Goal: Transaction & Acquisition: Purchase product/service

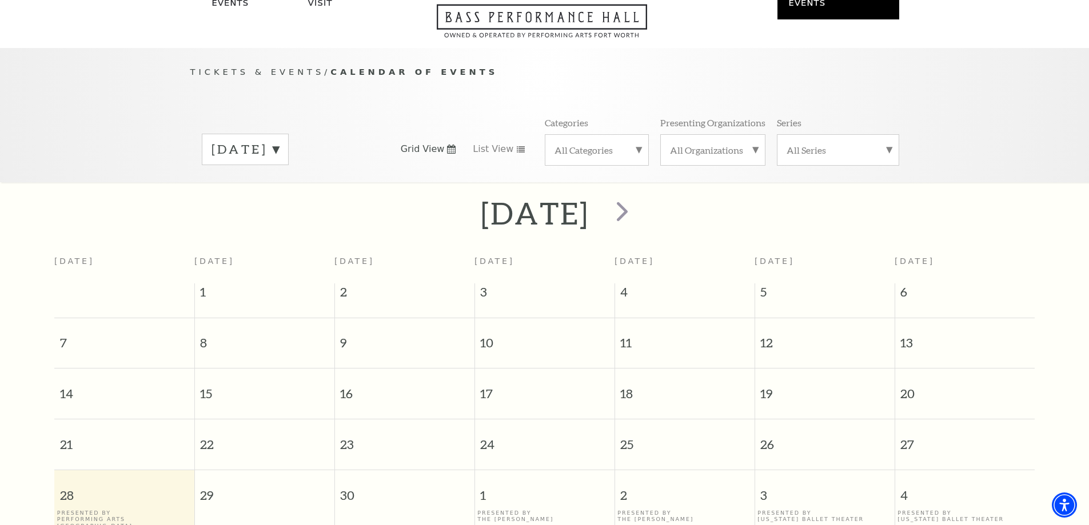
scroll to position [101, 0]
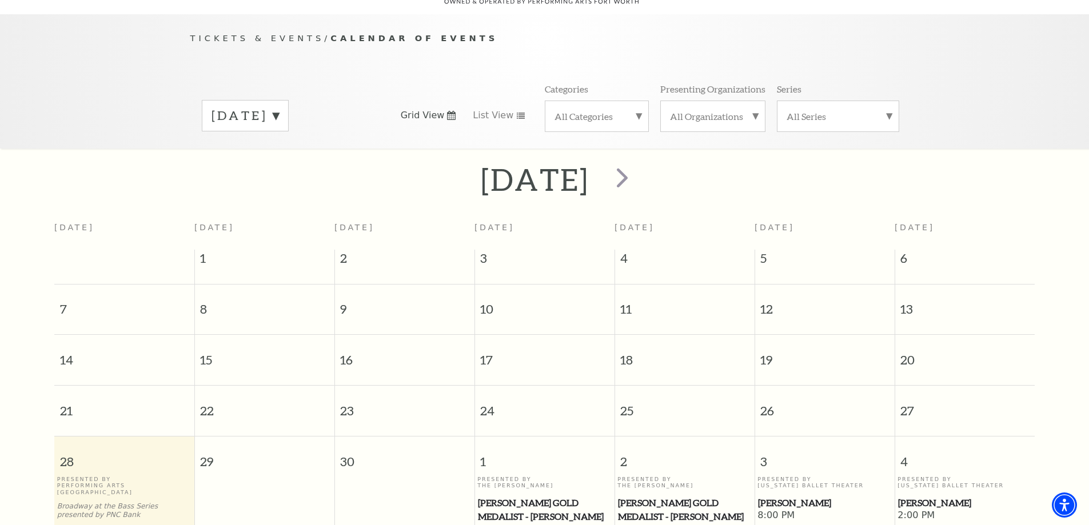
click at [289, 110] on div "September 2025" at bounding box center [245, 115] width 87 height 31
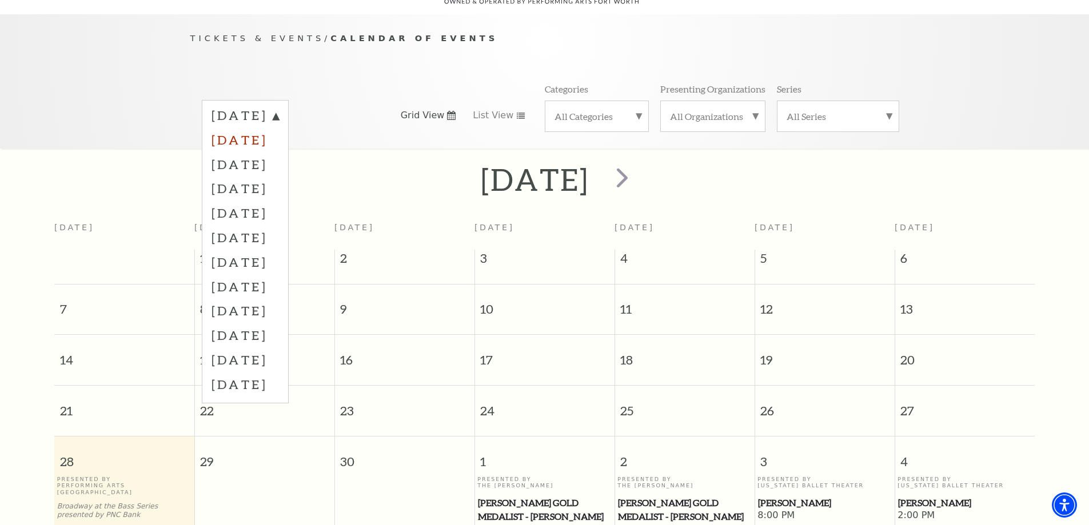
click at [279, 128] on label "October 2025" at bounding box center [245, 140] width 67 height 25
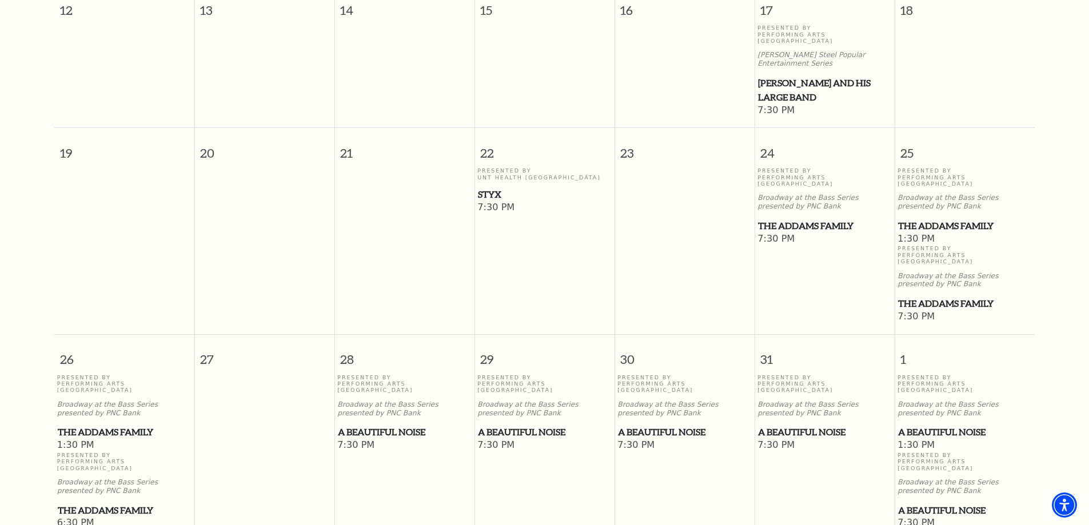
scroll to position [673, 0]
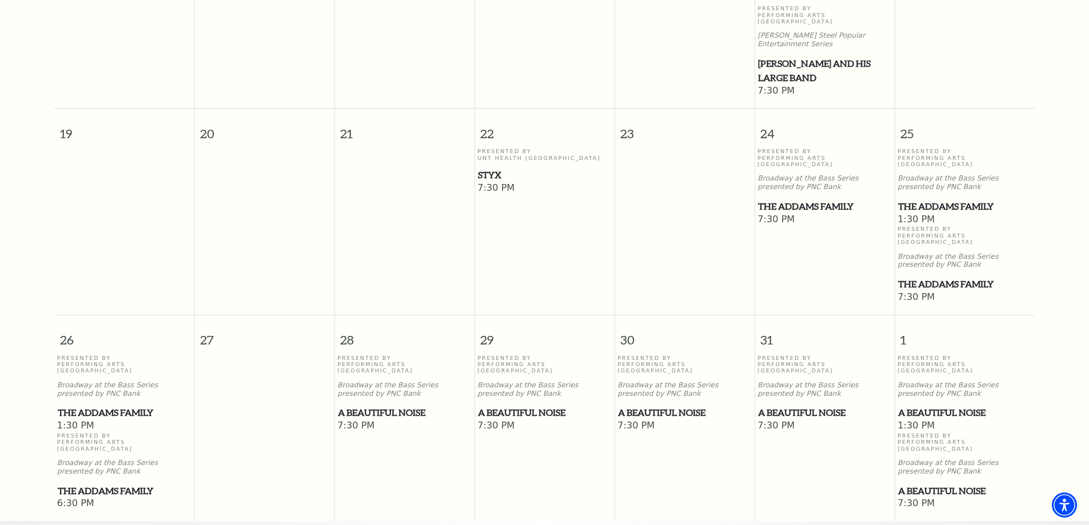
click at [934, 200] on span "The Addams Family" at bounding box center [964, 207] width 133 height 14
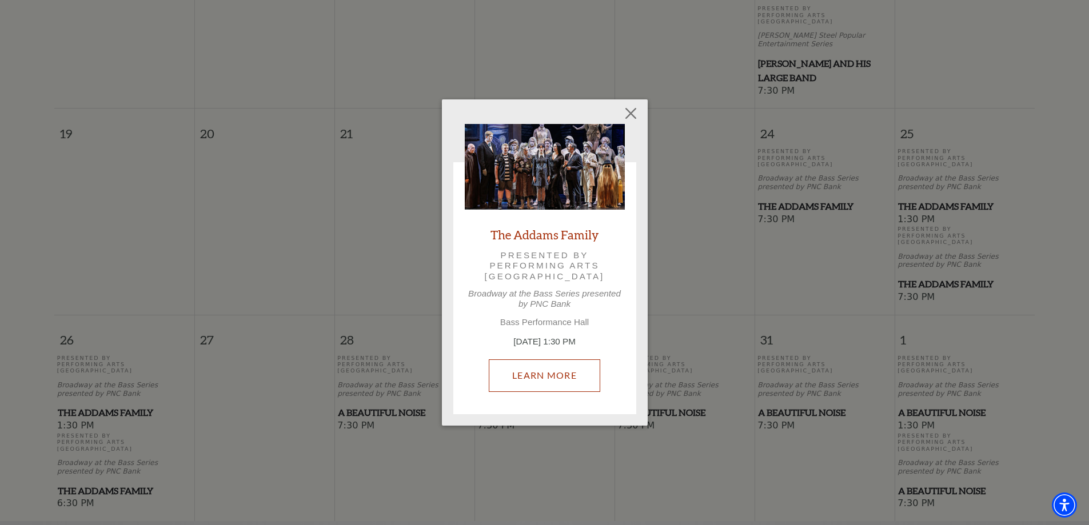
scroll to position [616, 0]
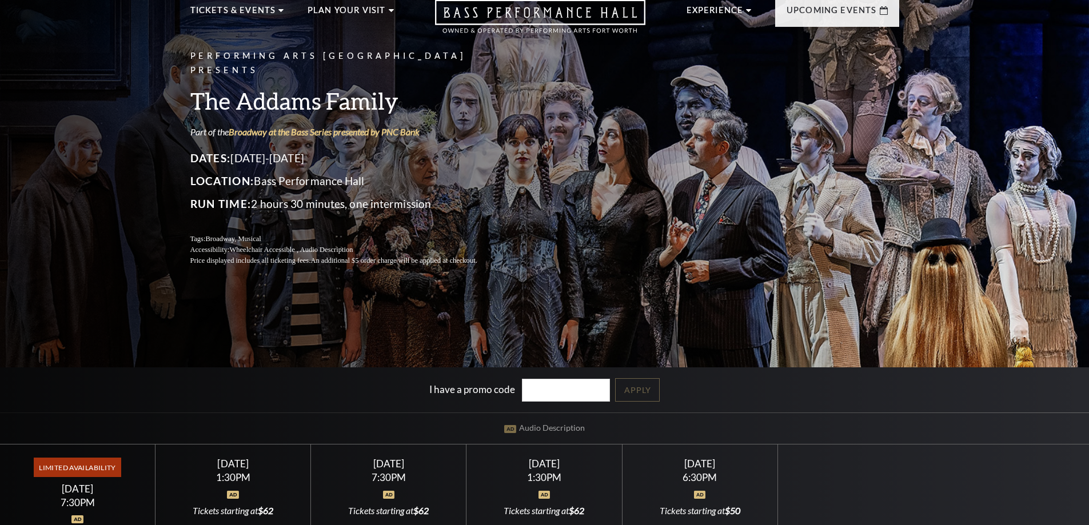
scroll to position [229, 0]
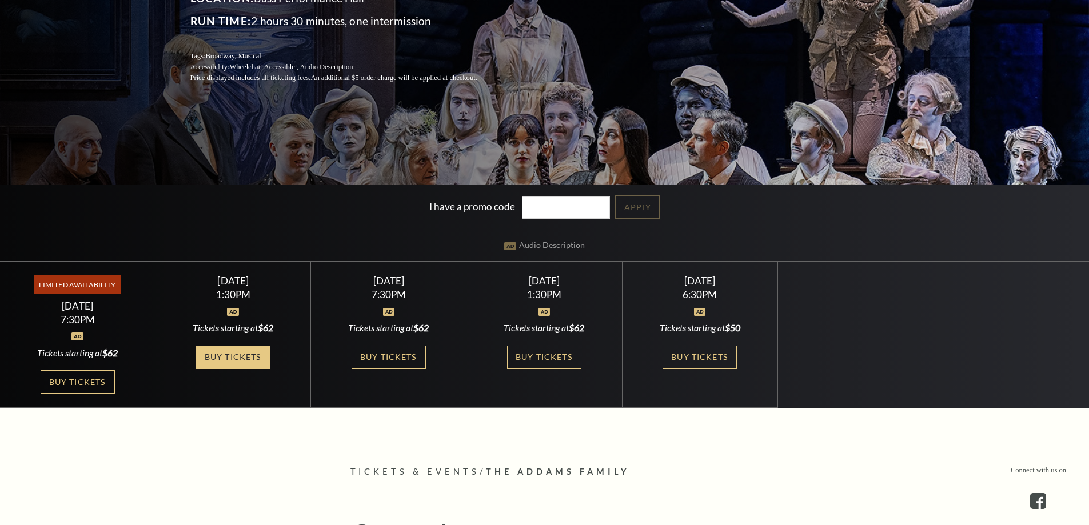
click at [224, 358] on link "Buy Tickets" at bounding box center [233, 357] width 74 height 23
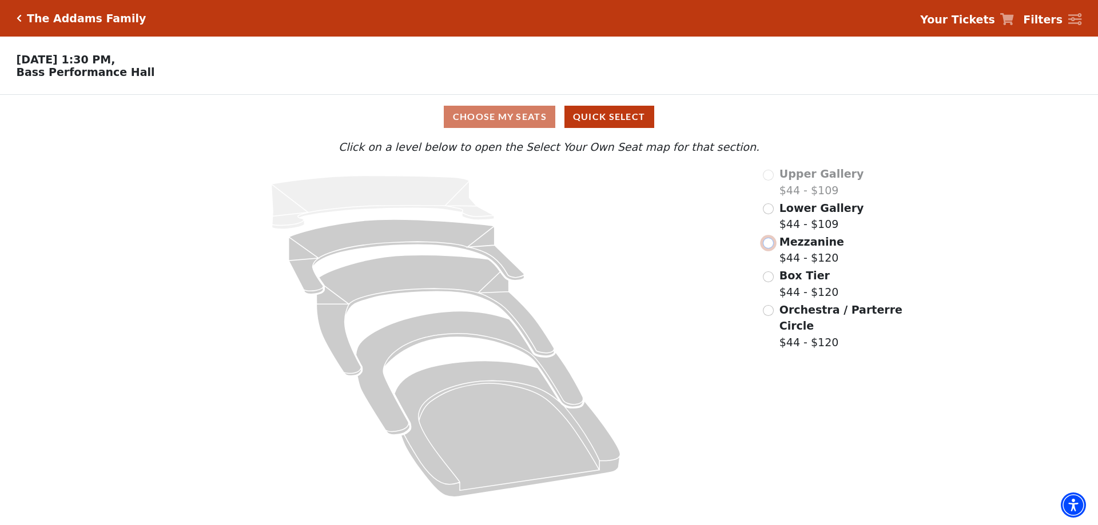
click at [769, 246] on input "radio" at bounding box center [768, 243] width 11 height 11
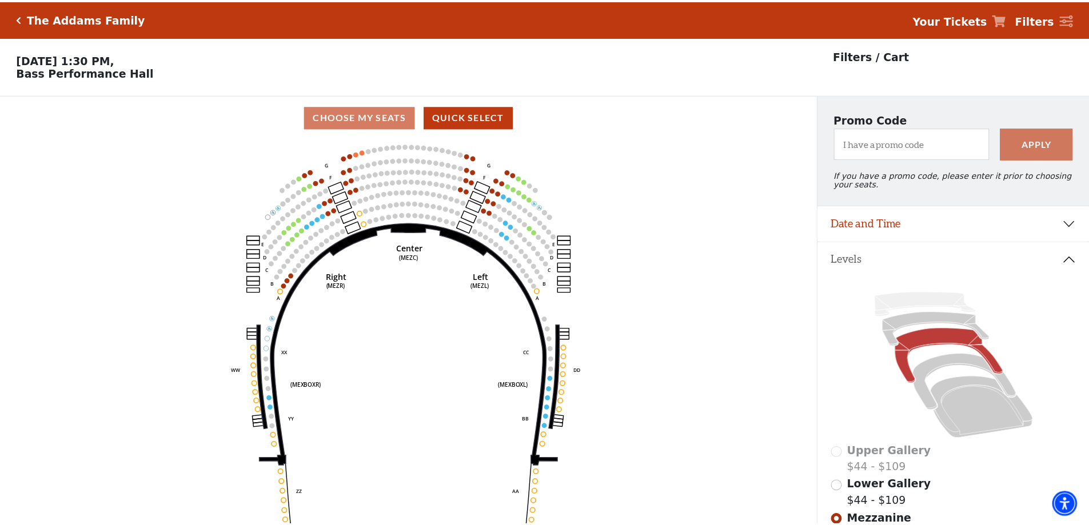
scroll to position [53, 0]
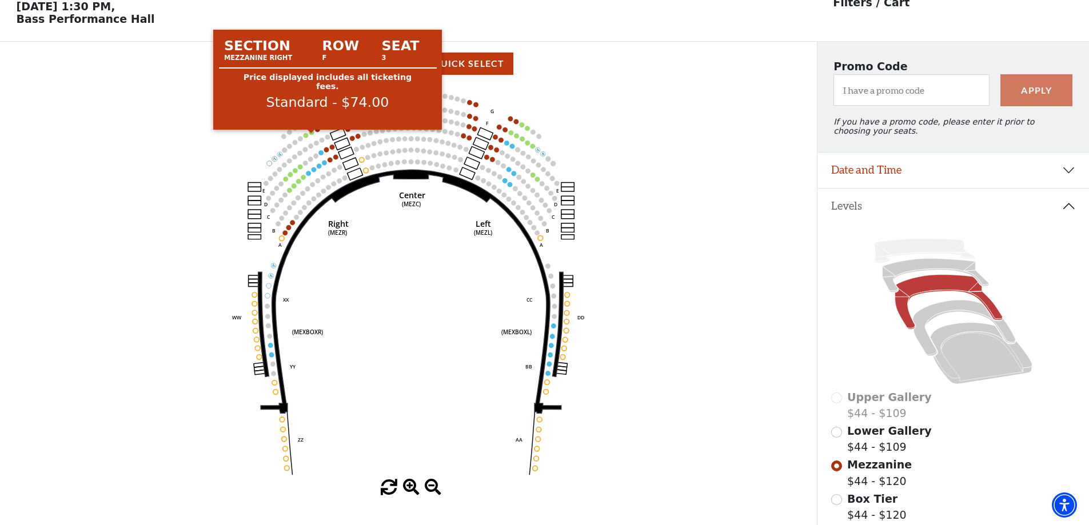
click at [313, 135] on circle at bounding box center [311, 132] width 5 height 5
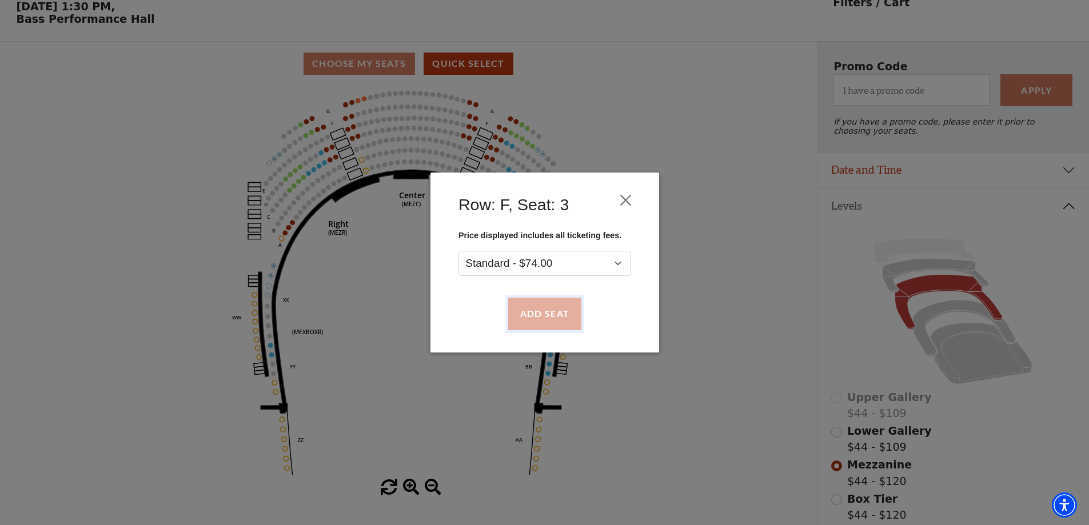
click at [561, 316] on button "Add Seat" at bounding box center [544, 314] width 73 height 32
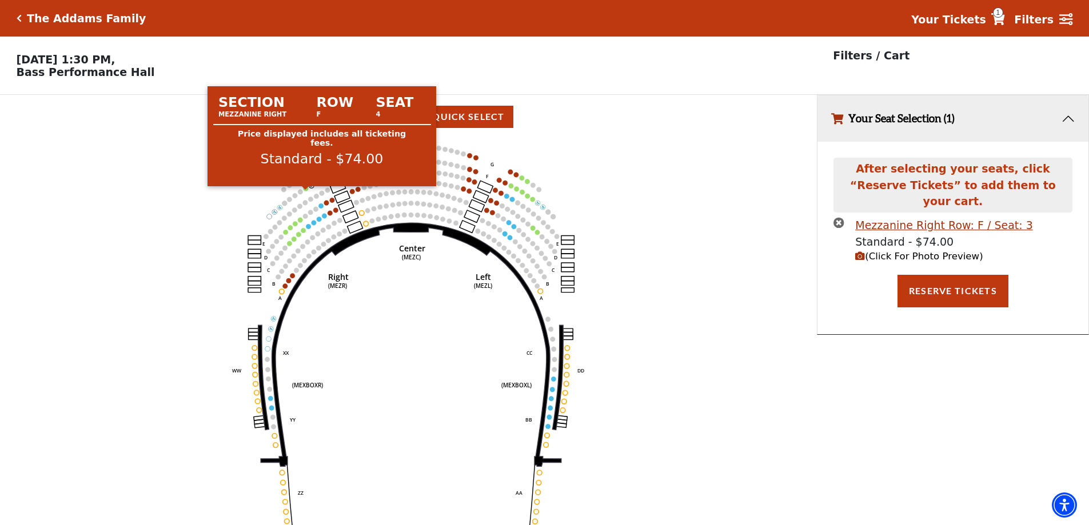
click at [305, 192] on circle at bounding box center [306, 188] width 5 height 5
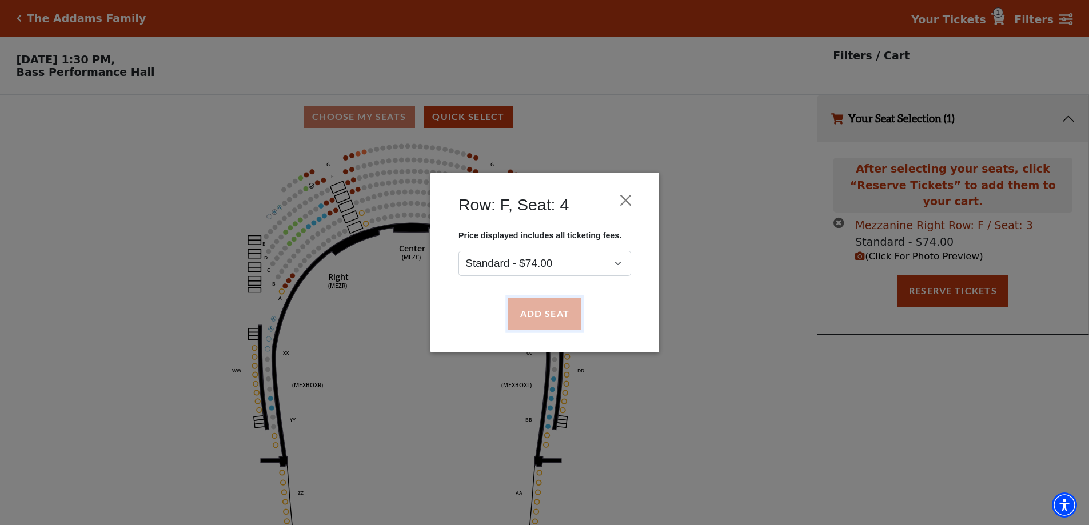
click at [548, 317] on button "Add Seat" at bounding box center [544, 314] width 73 height 32
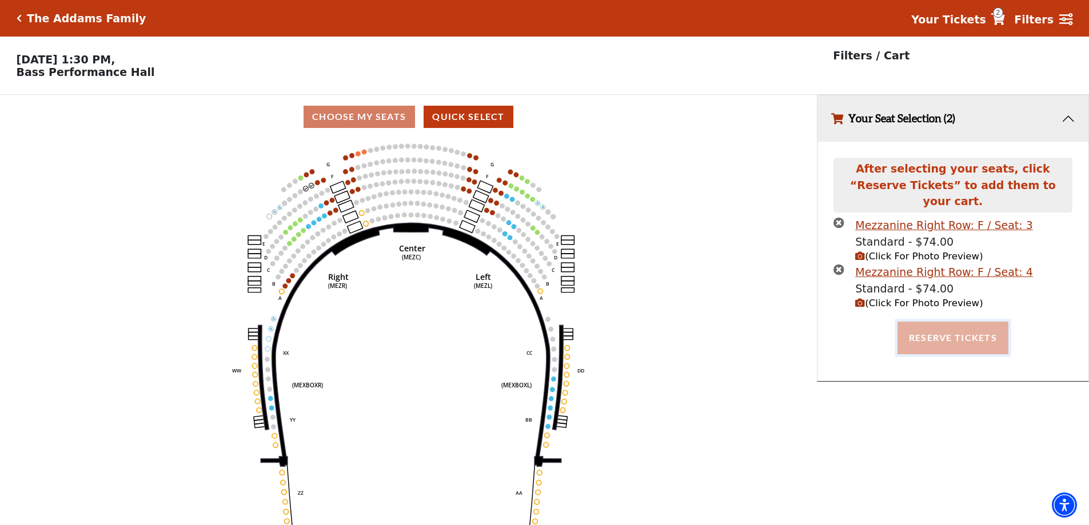
click at [963, 327] on button "Reserve Tickets" at bounding box center [953, 338] width 111 height 32
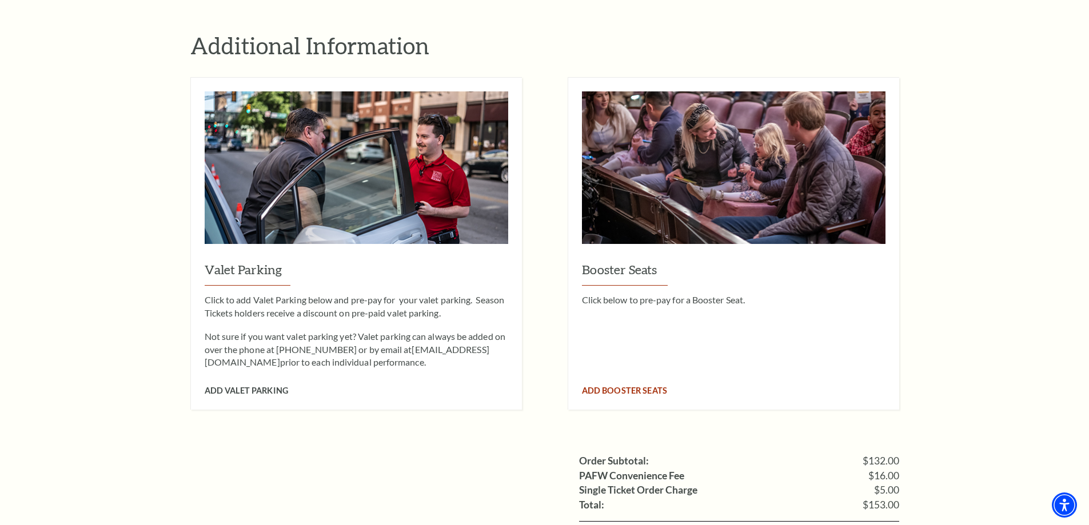
scroll to position [972, 0]
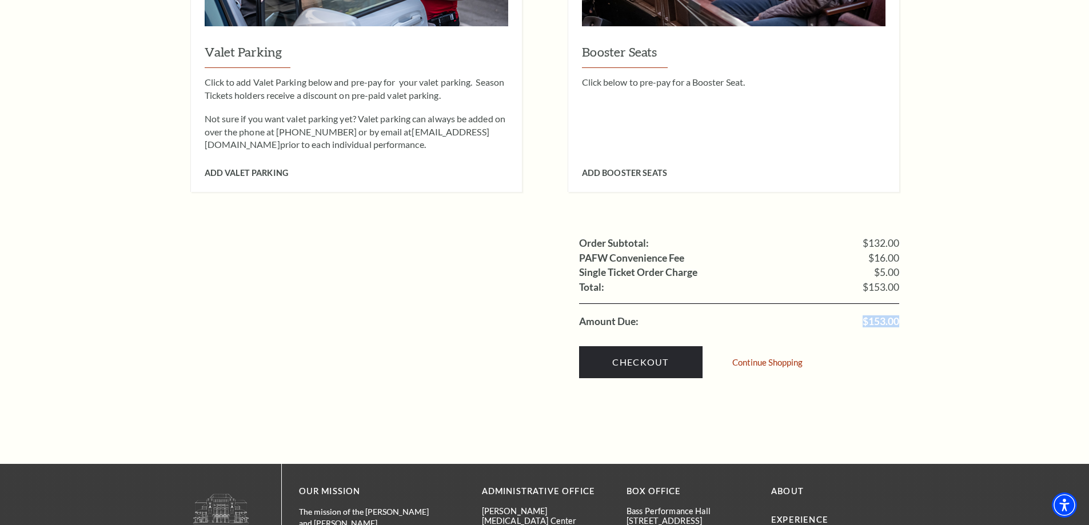
drag, startPoint x: 860, startPoint y: 303, endPoint x: 899, endPoint y: 307, distance: 39.1
click at [899, 307] on li "Amount Due: $153.00" at bounding box center [739, 316] width 320 height 25
copy span "$153.00"
click at [631, 352] on link "Checkout" at bounding box center [641, 363] width 124 height 32
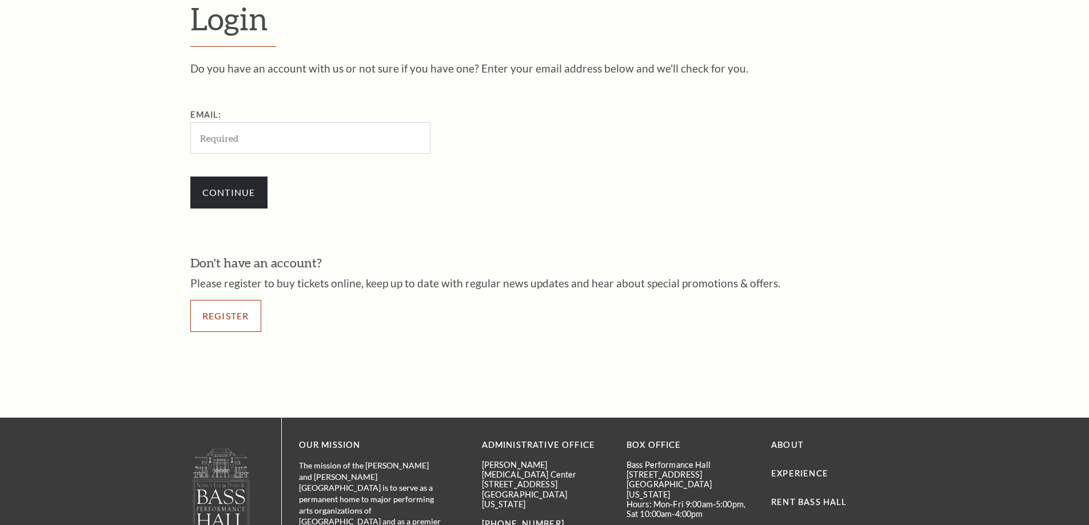
click at [248, 303] on link "Register" at bounding box center [225, 316] width 71 height 32
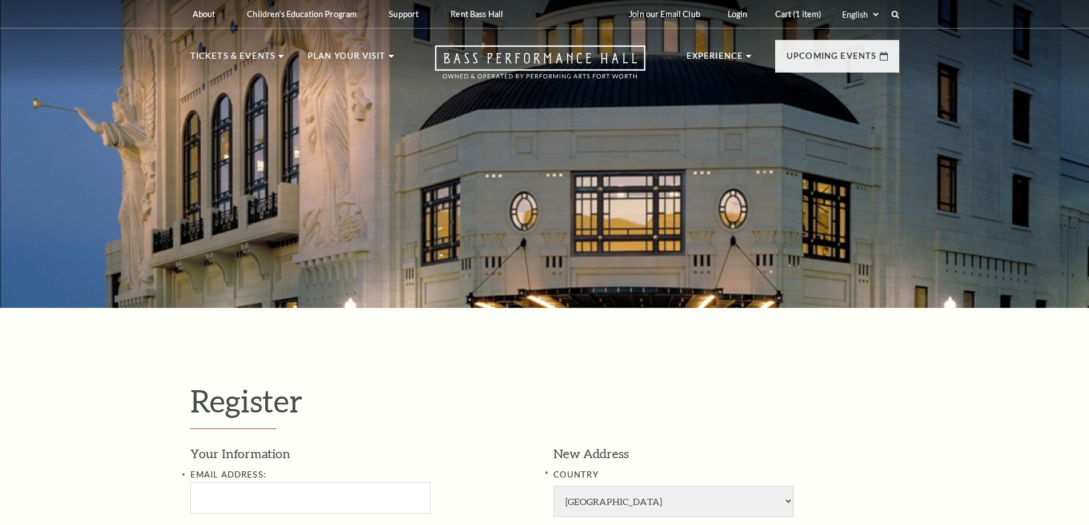
select select "1"
select select "[GEOGRAPHIC_DATA]"
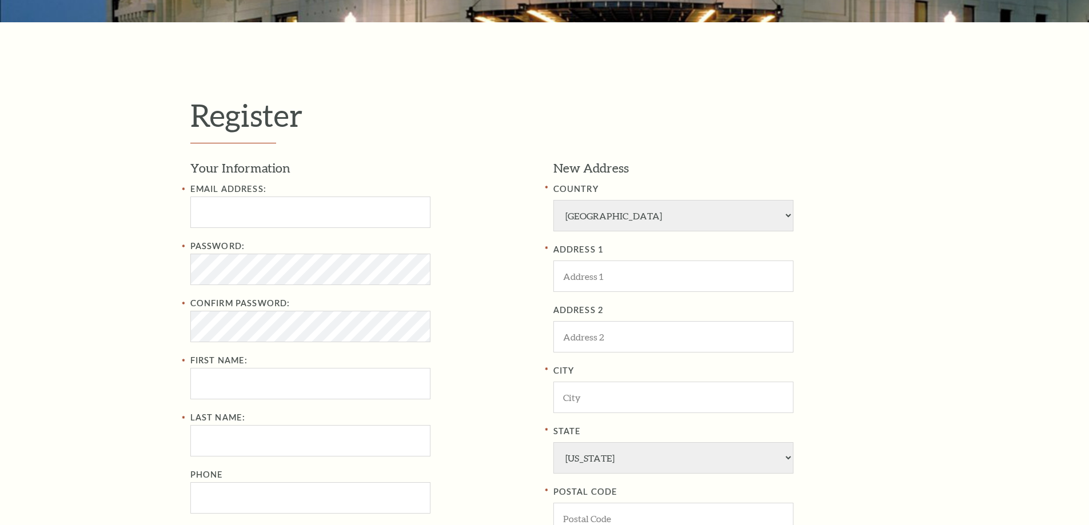
scroll to position [286, 0]
click at [281, 210] on input "text" at bounding box center [310, 212] width 240 height 31
paste input "todd121davis91@gmail.com"
type input "todd121davis91@gmail.com"
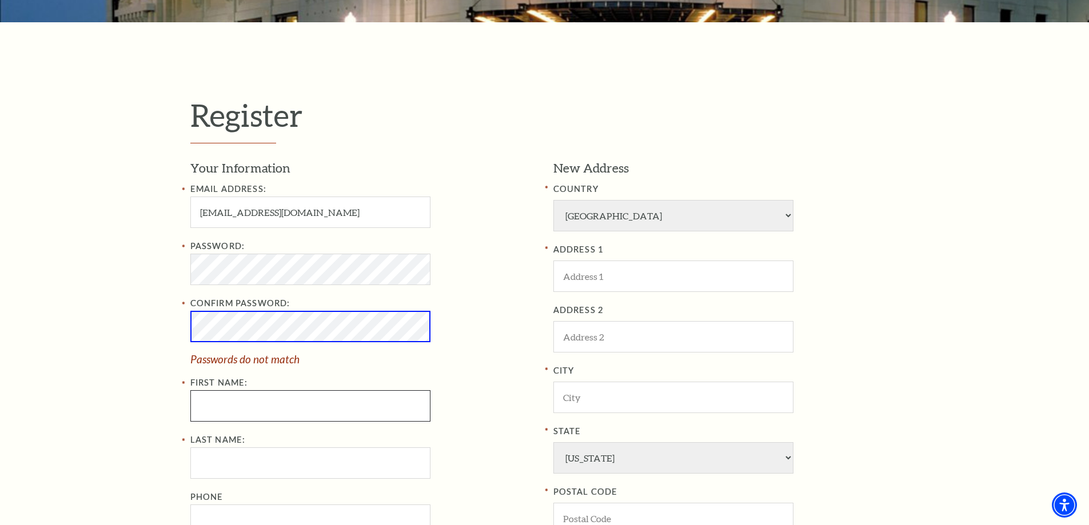
click at [214, 403] on input "First Name:" at bounding box center [310, 406] width 240 height 31
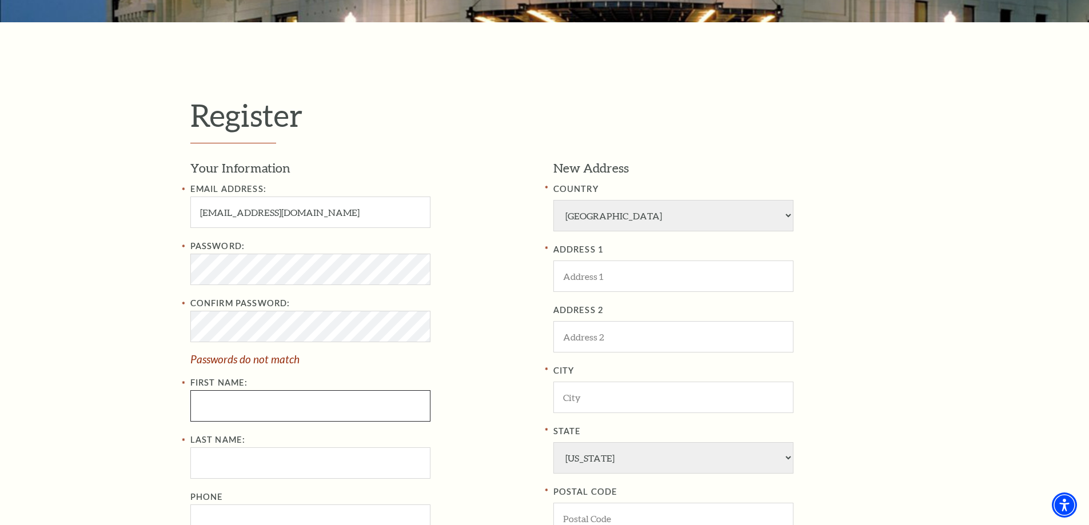
paste input "Todd Davis"
click at [221, 403] on input "Todd Davis" at bounding box center [310, 406] width 240 height 31
click at [227, 404] on input "Todd Davis" at bounding box center [310, 406] width 240 height 31
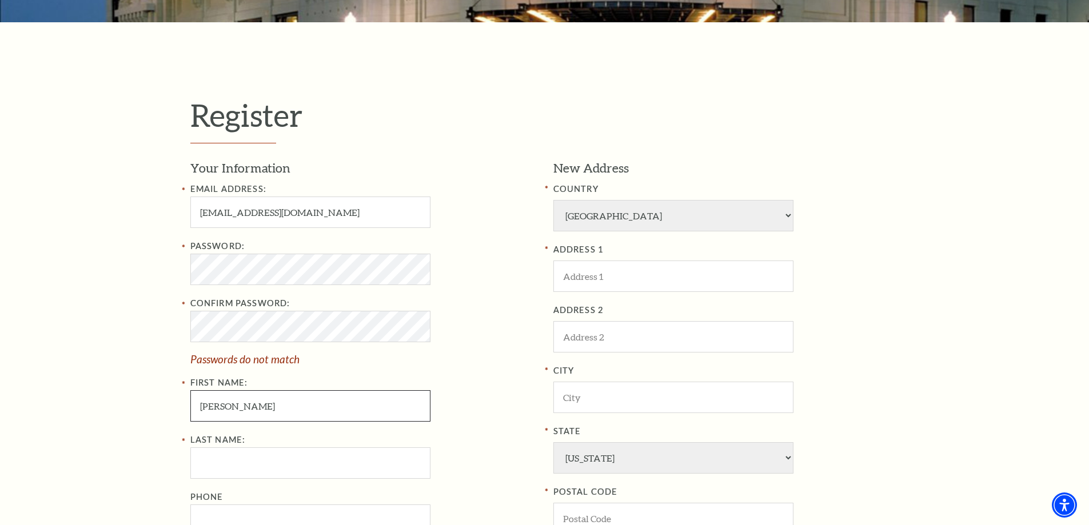
type input "Todd"
click at [217, 474] on input "Last Name:" at bounding box center [310, 463] width 240 height 31
paste input "Davis"
type input "Davis"
click at [66, 273] on div "Register Your Information Email Address: todd121davis91@gmail.com Password: Con…" at bounding box center [544, 371] width 1089 height 698
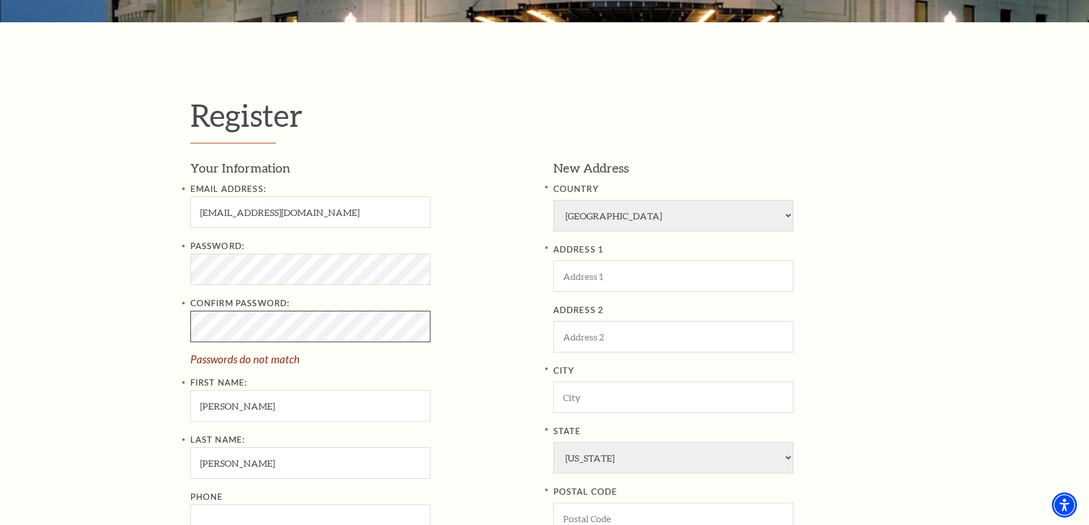
click at [62, 295] on div "Register Your Information Email Address: todd121davis91@gmail.com Password: Con…" at bounding box center [544, 371] width 1089 height 698
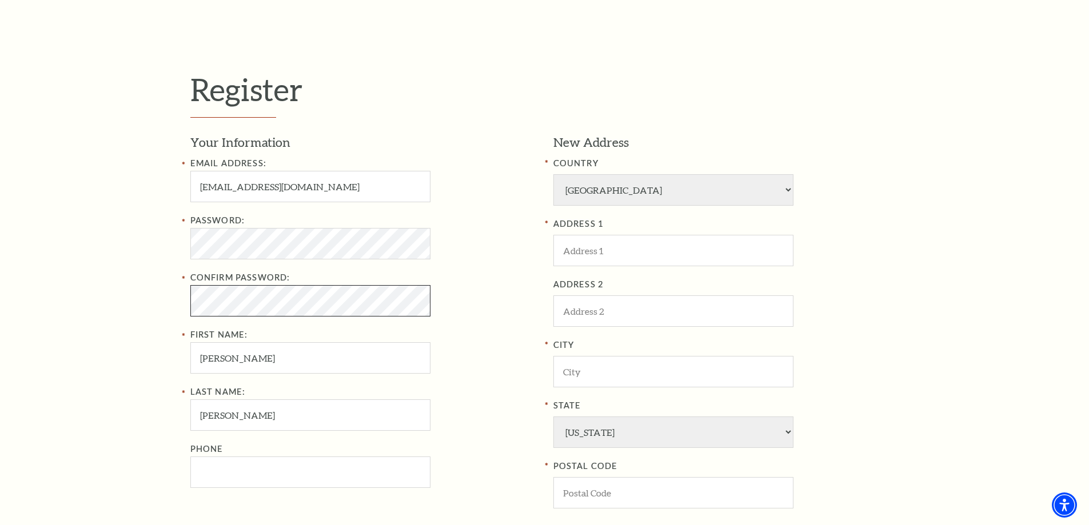
scroll to position [343, 0]
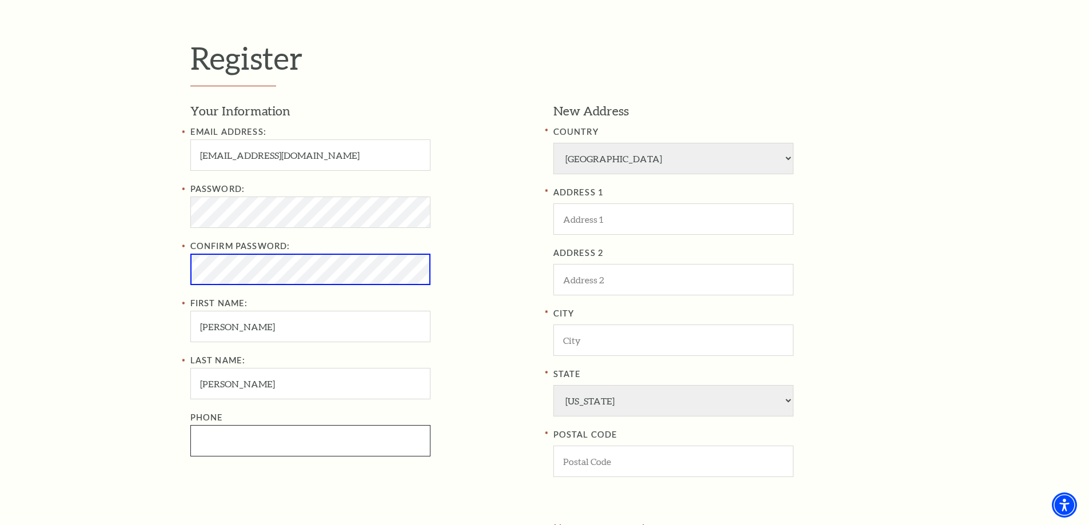
click at [258, 429] on input "Phone" at bounding box center [310, 440] width 240 height 31
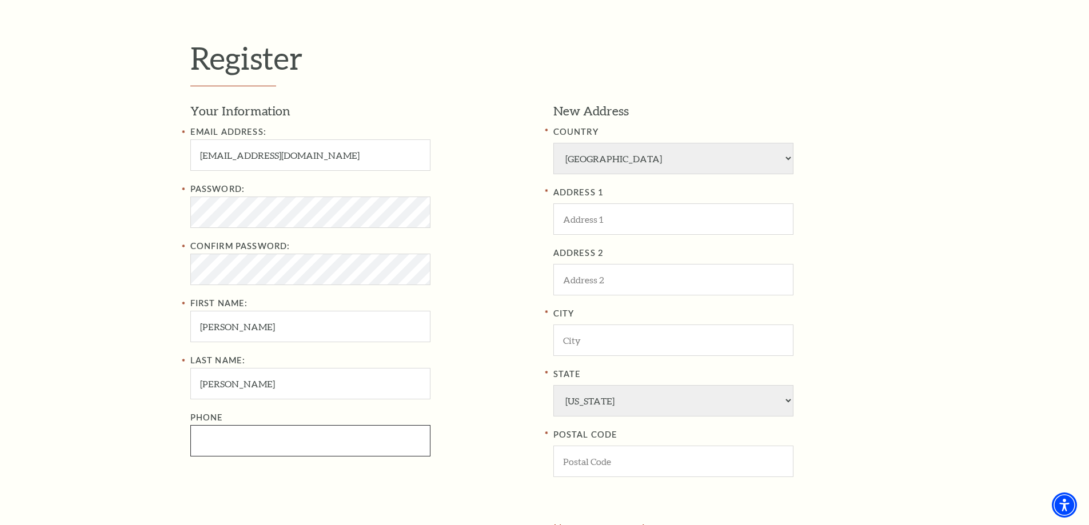
paste input "6822357380"
type input "682-235-7380"
click at [596, 220] on input "ADDRESS 1" at bounding box center [674, 219] width 240 height 31
paste input "[STREET_ADDRESS]"
type input "[STREET_ADDRESS]"
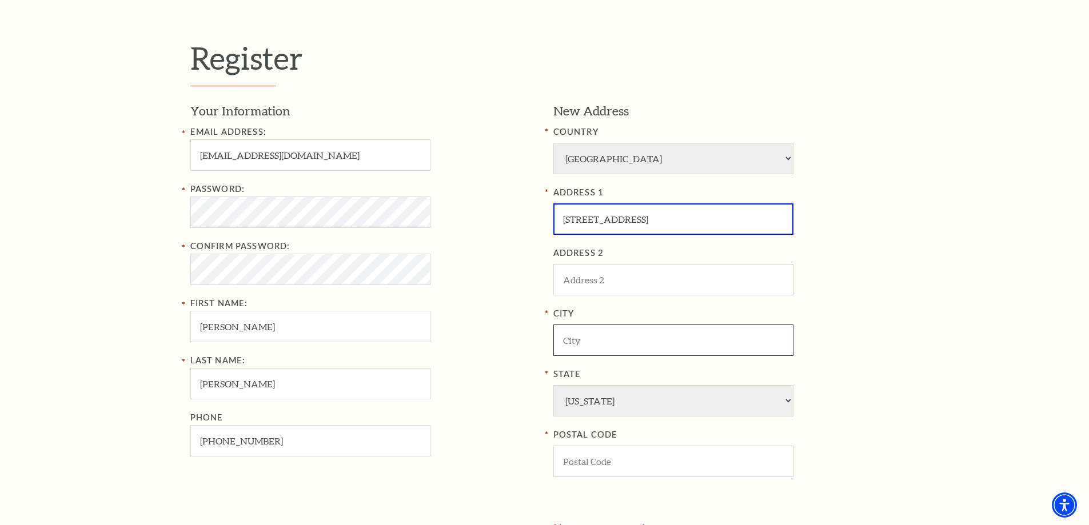
click at [601, 346] on input "City" at bounding box center [674, 340] width 240 height 31
paste input "[GEOGRAPHIC_DATA]"
type input "[GEOGRAPHIC_DATA]"
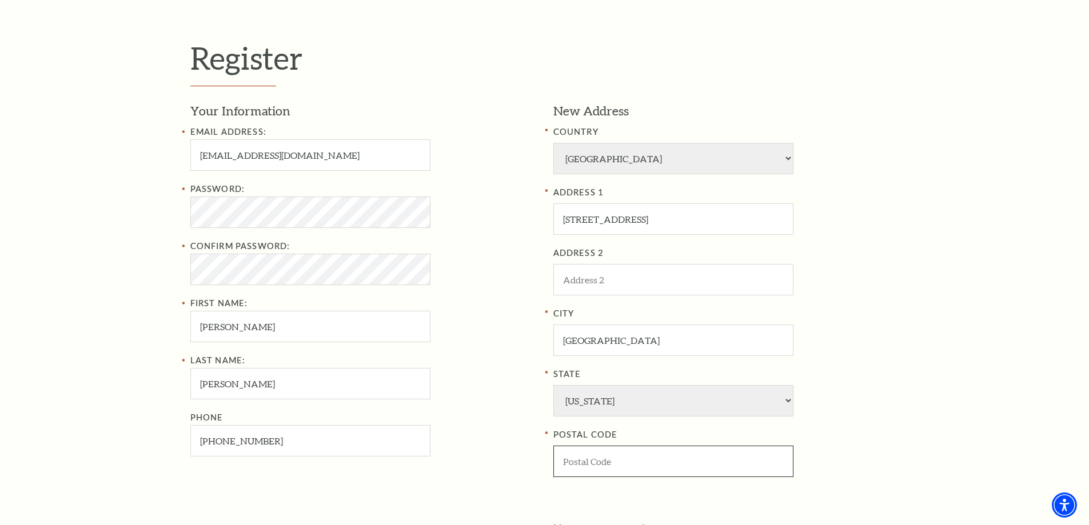
click at [574, 460] on input "POSTAL CODE" at bounding box center [674, 461] width 240 height 31
paste input "76179"
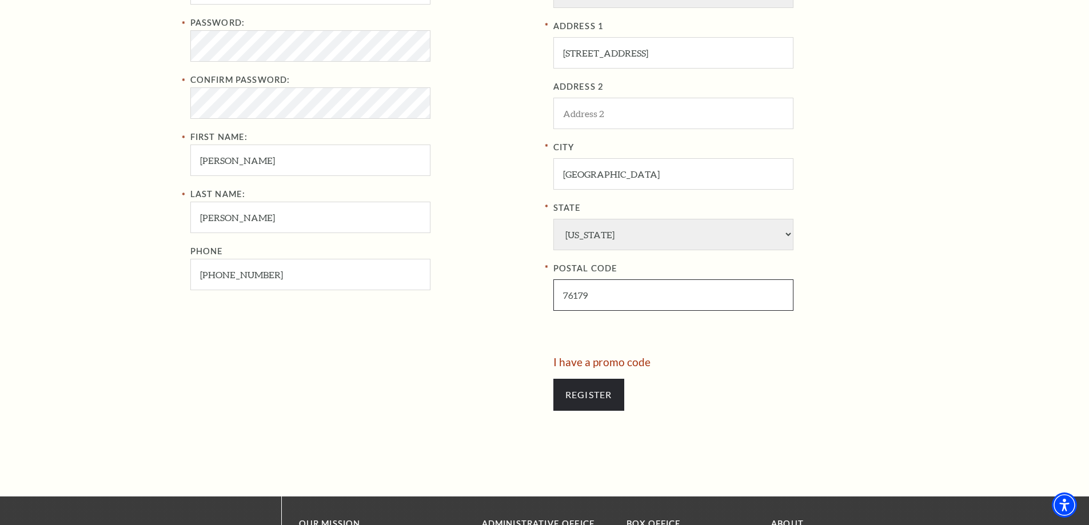
scroll to position [515, 0]
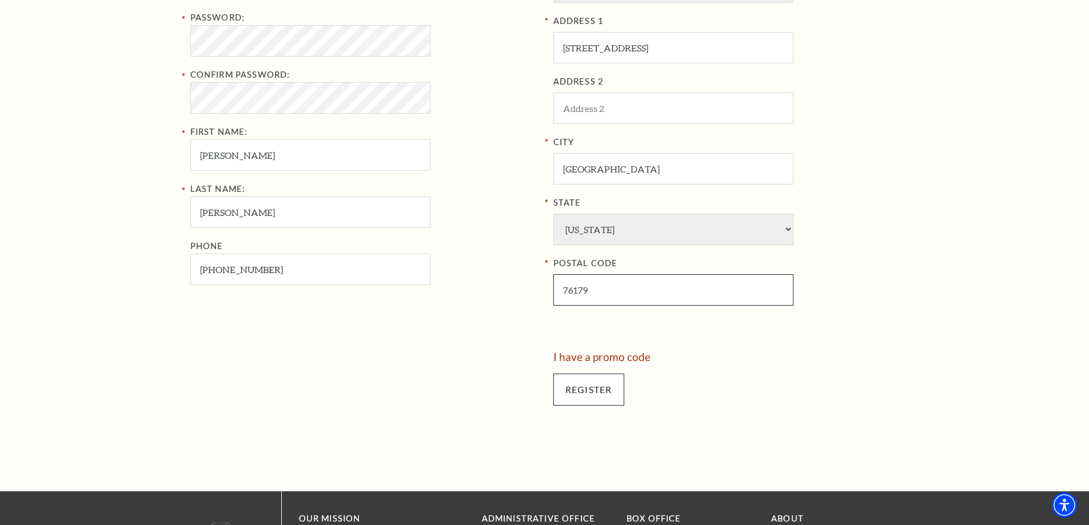
type input "76179"
click at [596, 387] on input "Register" at bounding box center [589, 390] width 71 height 32
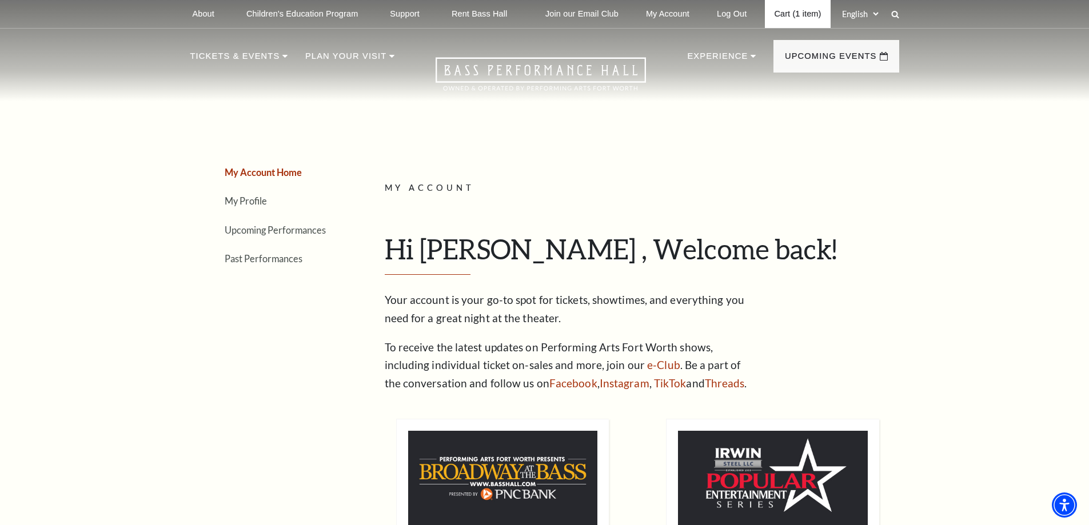
click at [816, 15] on link "Cart (1 item)" at bounding box center [797, 14] width 65 height 28
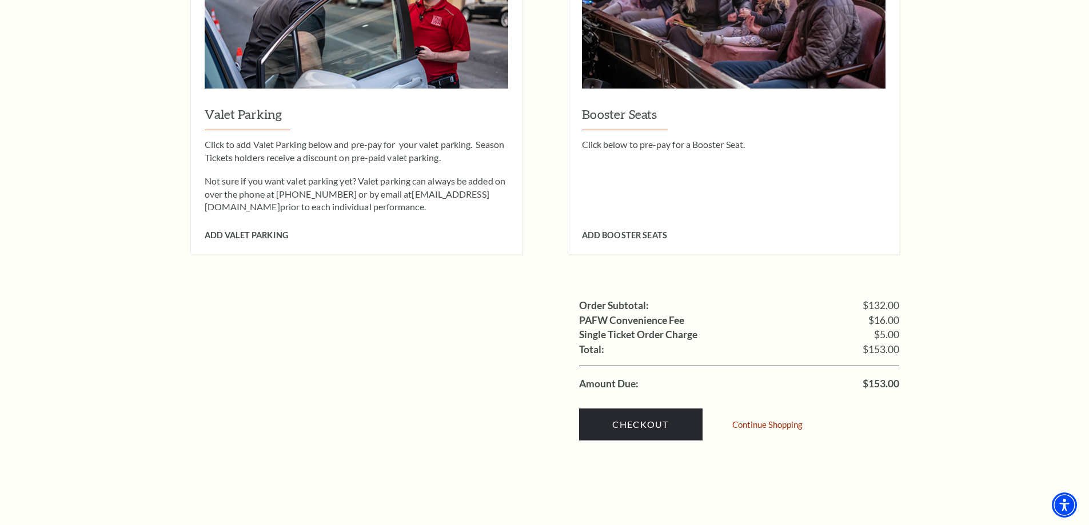
scroll to position [972, 0]
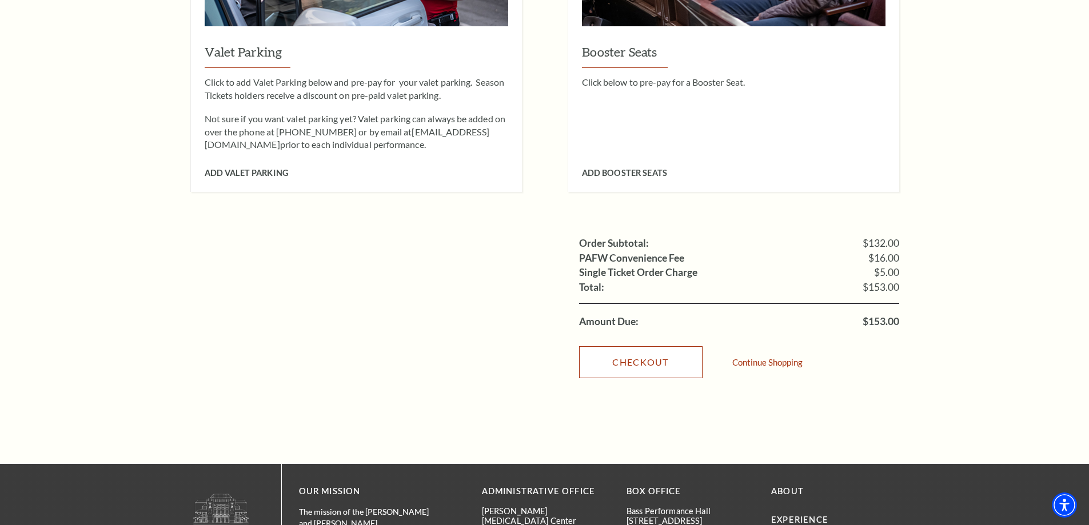
click at [622, 349] on link "Checkout" at bounding box center [641, 363] width 124 height 32
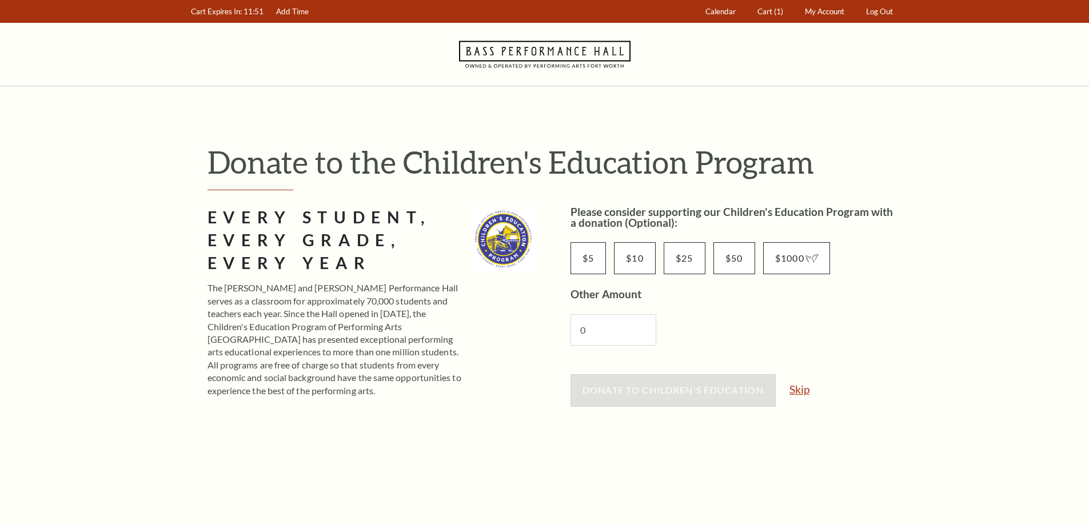
click at [802, 385] on link "Skip" at bounding box center [800, 389] width 20 height 11
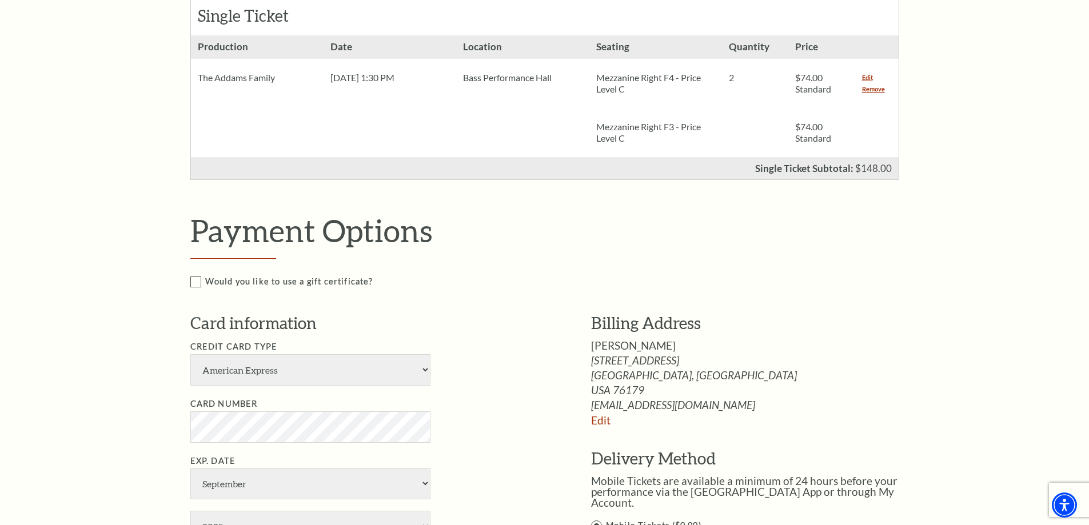
scroll to position [400, 0]
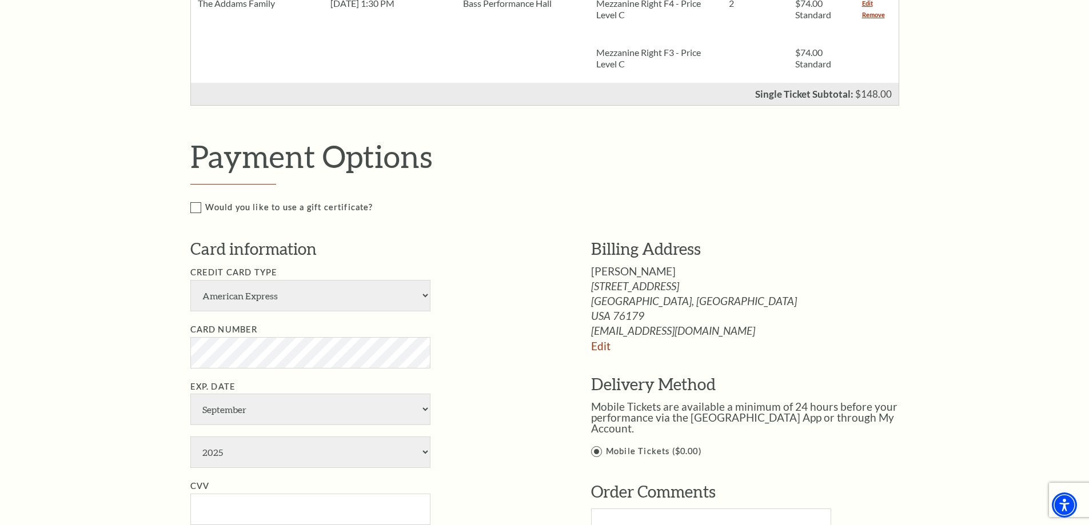
click at [336, 314] on ul "Credit Card Type American Express Visa Master Card Discover Card Number Exp. Da…" at bounding box center [373, 424] width 367 height 317
click at [319, 300] on select "American Express Visa Master Card Discover" at bounding box center [310, 295] width 240 height 31
select select "24"
click at [190, 280] on select "American Express Visa Master Card Discover" at bounding box center [310, 295] width 240 height 31
click at [240, 403] on select "January February March April May June July August September October November De…" at bounding box center [310, 409] width 240 height 31
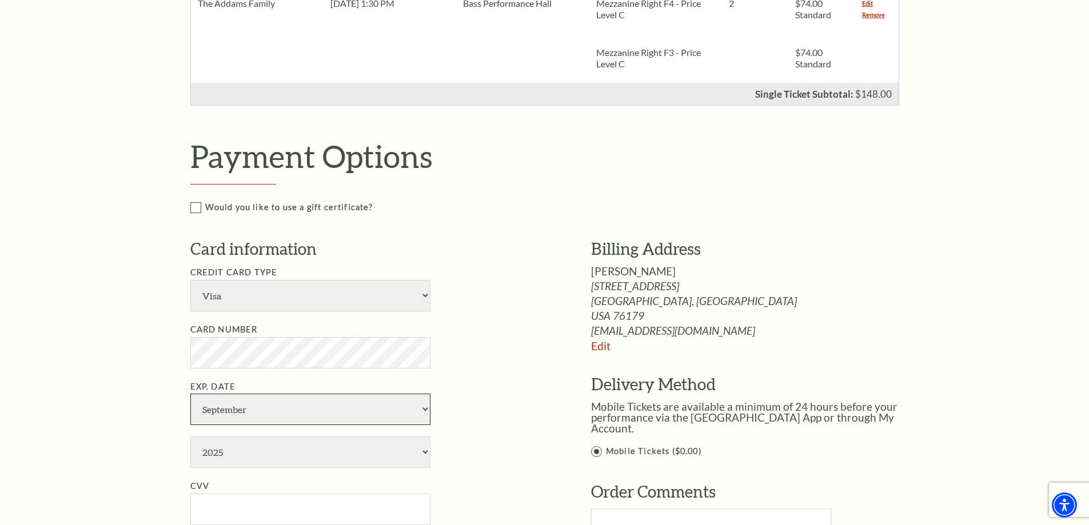
select select "2"
click at [190, 394] on select "January February March April May June July August September October November De…" at bounding box center [310, 409] width 240 height 31
click at [288, 468] on select "2025 2026 2027 2028 2029 2030 2031 2032 2033 2034" at bounding box center [310, 452] width 240 height 31
select select "2030"
click at [190, 437] on select "2025 2026 2027 2028 2029 2030 2031 2032 2033 2034" at bounding box center [310, 452] width 240 height 31
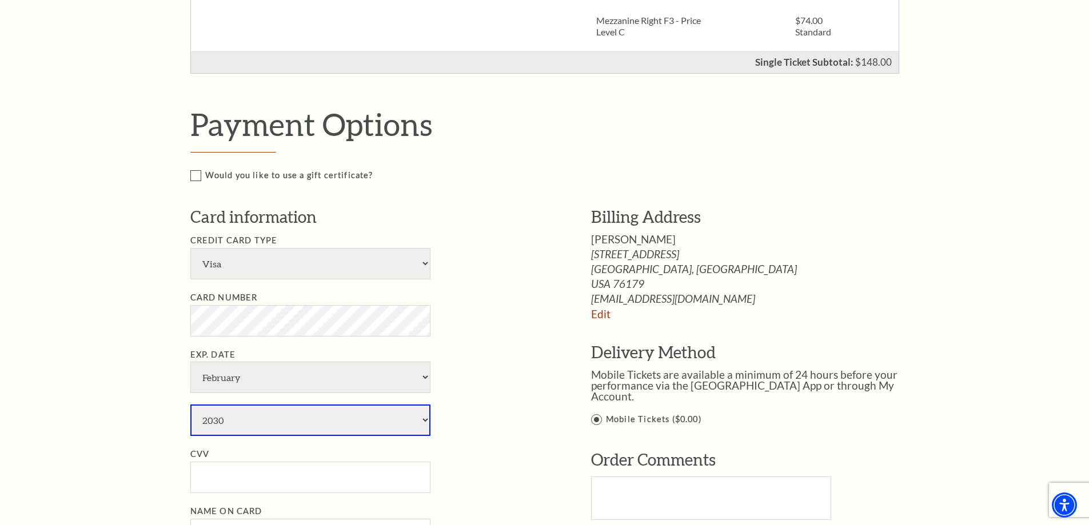
scroll to position [457, 0]
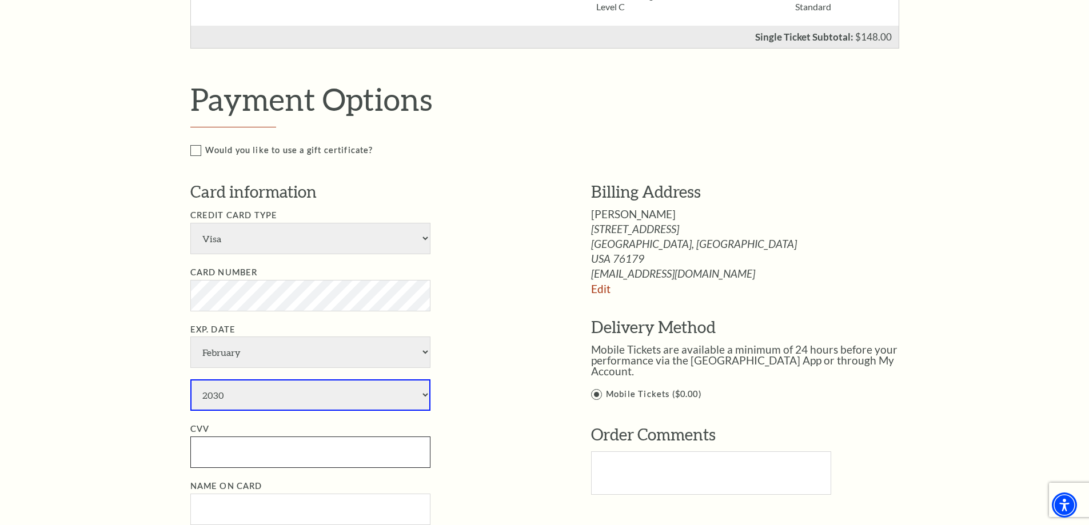
click at [242, 448] on input "CVV" at bounding box center [310, 452] width 240 height 31
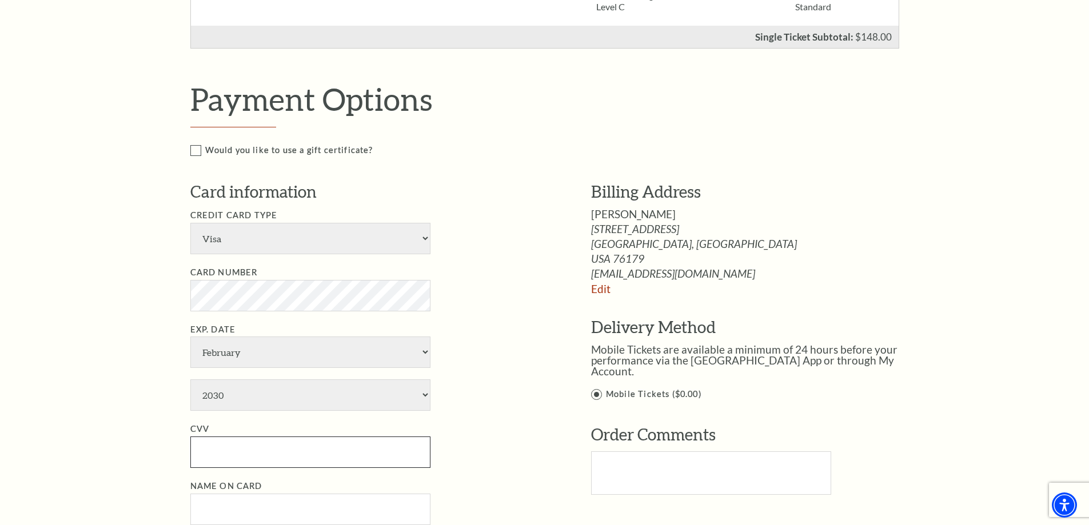
paste input "174"
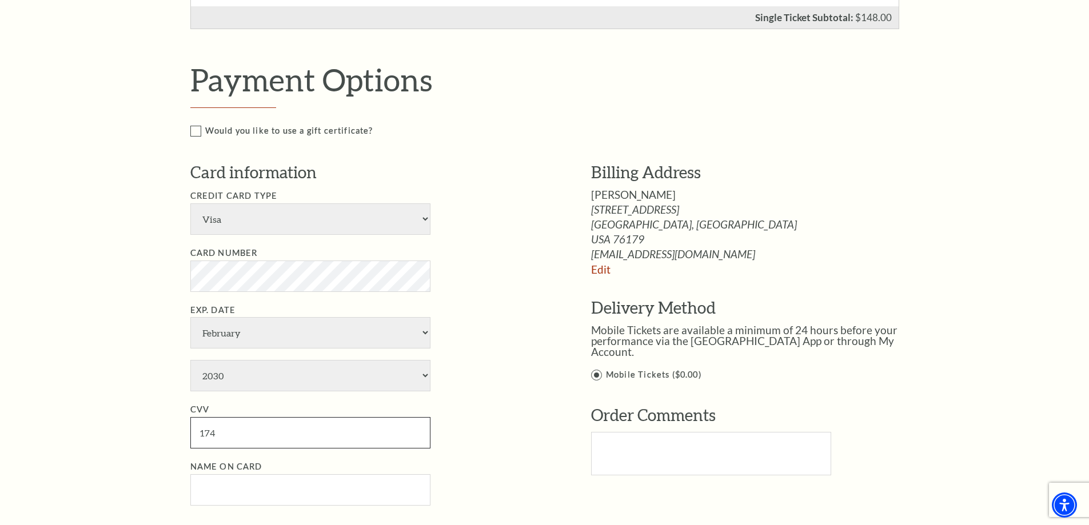
scroll to position [572, 0]
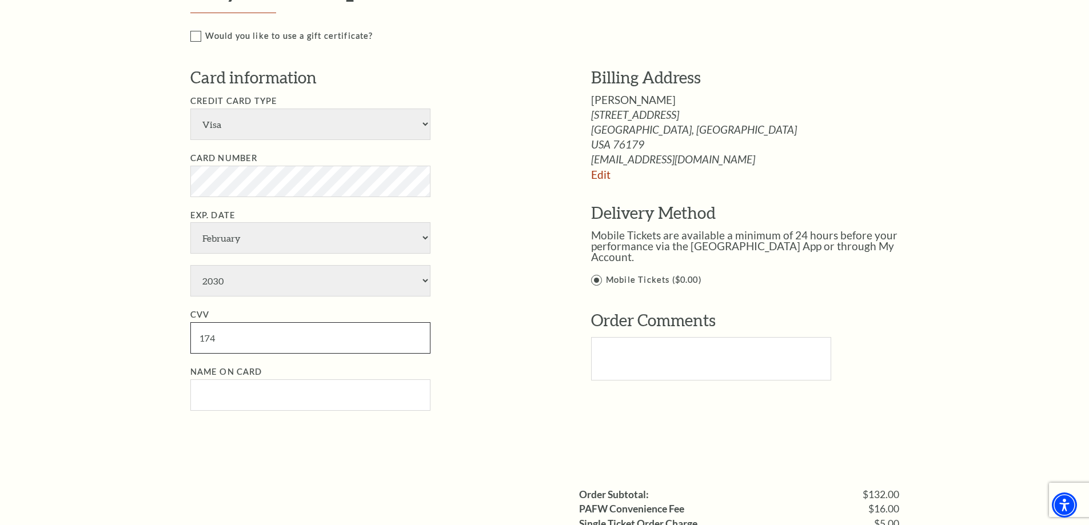
type input "174"
paste input "Todd Davis"
click at [272, 397] on input "Name on Card" at bounding box center [310, 395] width 240 height 31
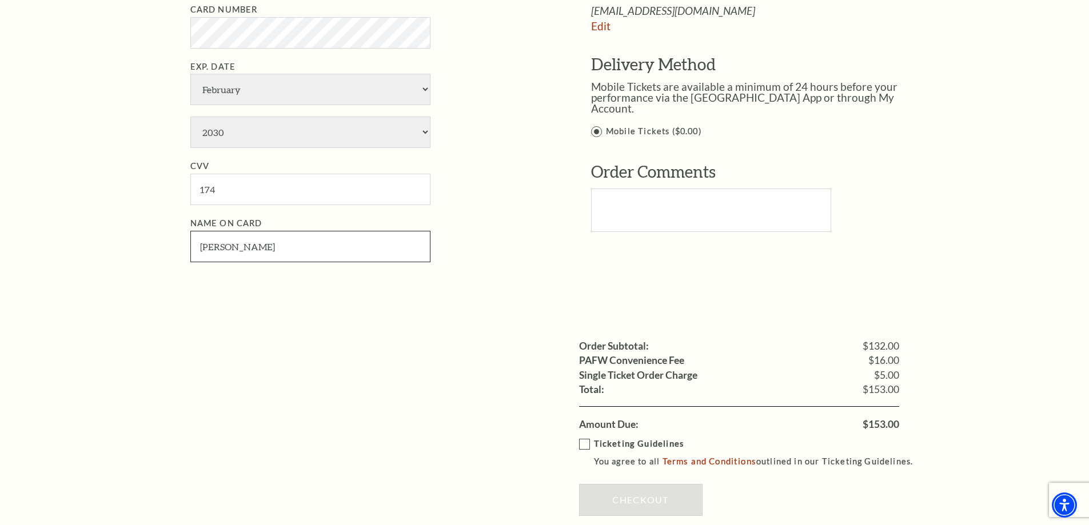
scroll to position [743, 0]
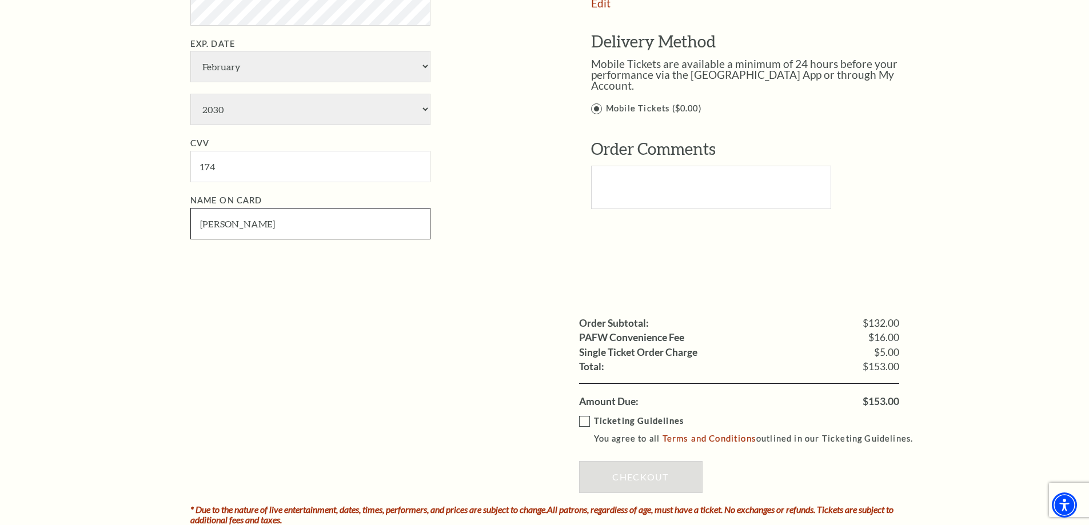
type input "Todd Davis"
click at [579, 424] on label "Ticketing Guidelines You agree to all Terms and Conditions outlined in our Tick…" at bounding box center [751, 430] width 345 height 31
click at [0, 0] on input "Ticketing Guidelines You agree to all Terms and Conditions outlined in our Tick…" at bounding box center [0, 0] width 0 height 0
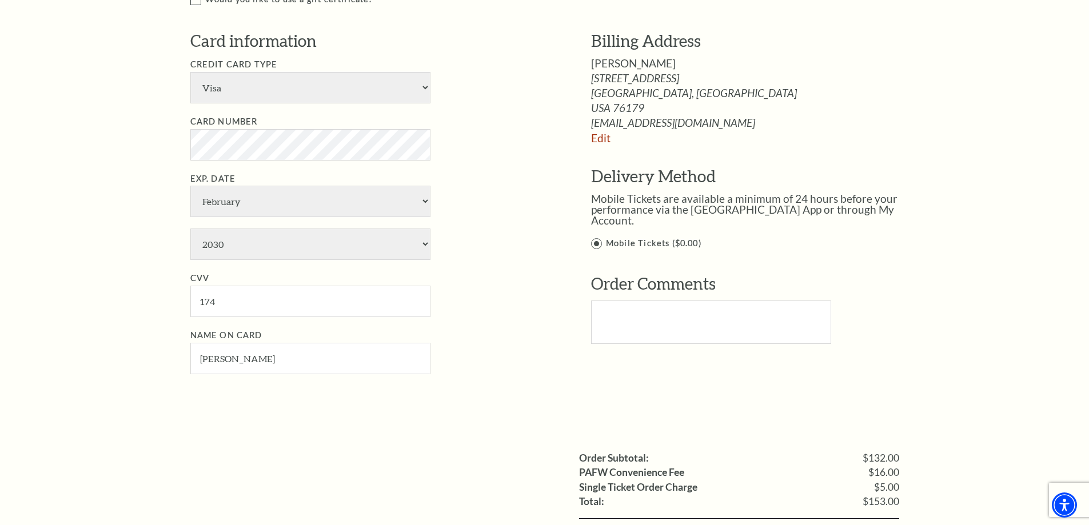
scroll to position [801, 0]
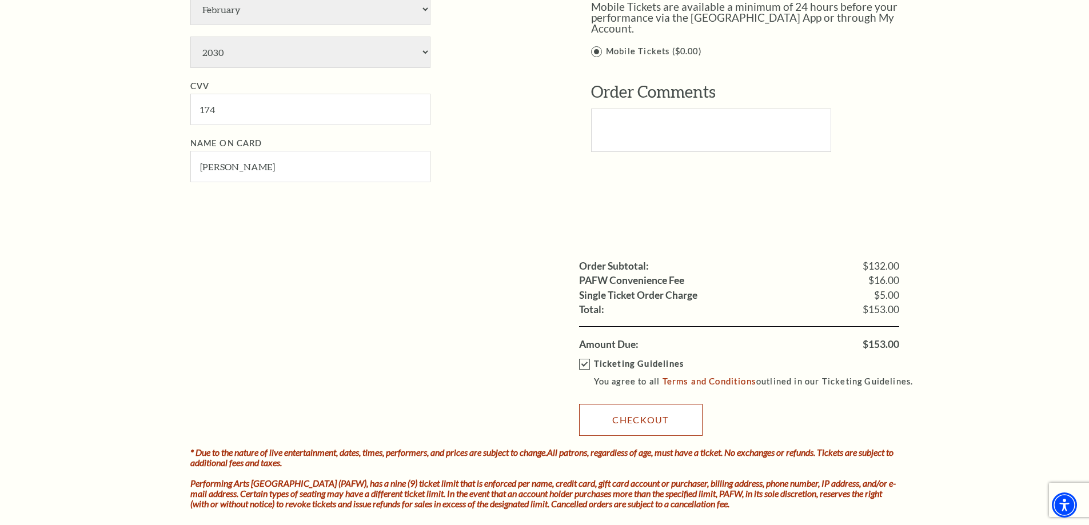
click at [655, 422] on link "Checkout" at bounding box center [641, 420] width 124 height 32
